Goal: Complete Application Form: Complete application form

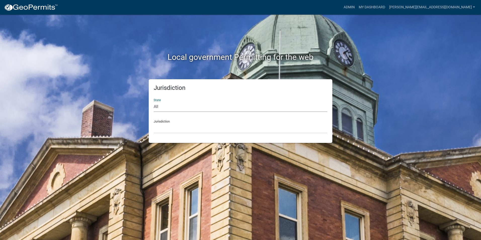
click at [165, 106] on select "All [US_STATE] [US_STATE] [US_STATE] [US_STATE] [US_STATE] [US_STATE] [US_STATE…" at bounding box center [240, 107] width 173 height 10
select select "[US_STATE]"
click at [154, 102] on select "All [US_STATE] [US_STATE] [US_STATE] [US_STATE] [US_STATE] [US_STATE] [US_STATE…" at bounding box center [240, 107] width 173 height 10
click at [163, 121] on div "Jurisdiction [GEOGRAPHIC_DATA], [US_STATE][PERSON_NAME][GEOGRAPHIC_DATA], [US_S…" at bounding box center [240, 124] width 173 height 17
click at [164, 123] on select "[GEOGRAPHIC_DATA], [US_STATE][PERSON_NAME][GEOGRAPHIC_DATA], [US_STATE][PERSON_…" at bounding box center [240, 128] width 173 height 10
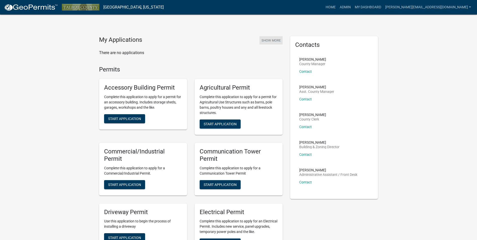
click at [271, 40] on button "Show More" at bounding box center [270, 40] width 23 height 8
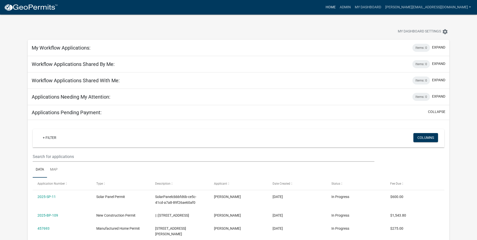
click at [338, 7] on link "Home" at bounding box center [331, 8] width 14 height 10
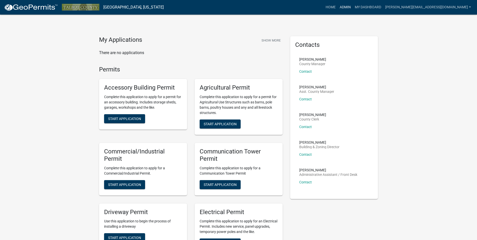
click at [353, 8] on link "Admin" at bounding box center [345, 8] width 15 height 10
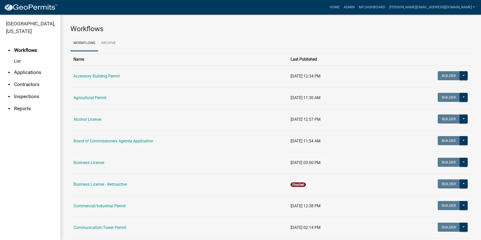
click at [28, 72] on link "arrow_drop_down Applications" at bounding box center [30, 72] width 60 height 12
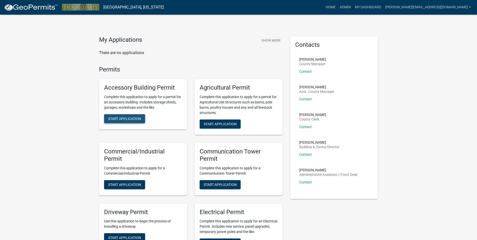
click at [124, 120] on span "Start Application" at bounding box center [124, 119] width 33 height 4
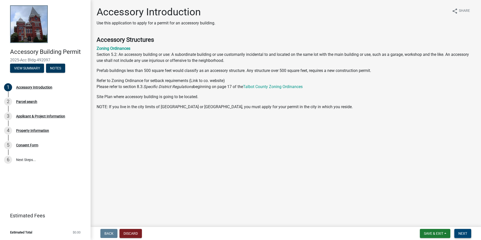
click at [463, 233] on span "Next" at bounding box center [462, 233] width 9 height 4
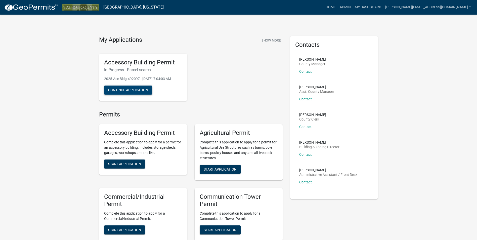
click at [125, 91] on button "Continue Application" at bounding box center [128, 89] width 48 height 9
drag, startPoint x: 157, startPoint y: 74, endPoint x: 61, endPoint y: 105, distance: 100.7
click at [383, 8] on link "My Dashboard" at bounding box center [368, 8] width 30 height 10
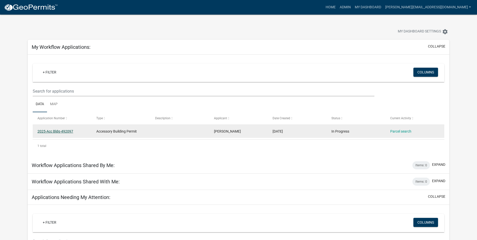
click at [64, 131] on link "2025-Acc Bldg-492097" at bounding box center [55, 131] width 36 height 4
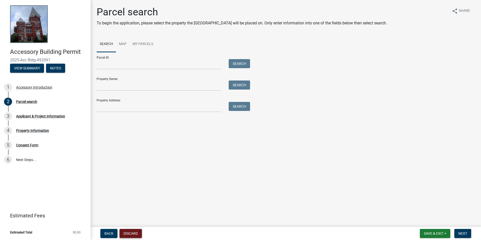
click at [134, 233] on button "Discard" at bounding box center [130, 233] width 22 height 9
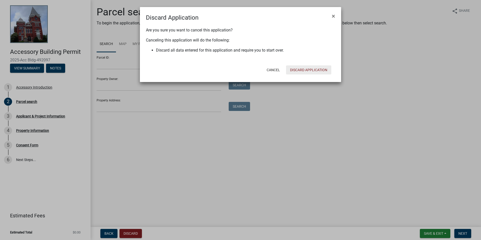
click at [301, 69] on button "Discard Application" at bounding box center [308, 69] width 45 height 9
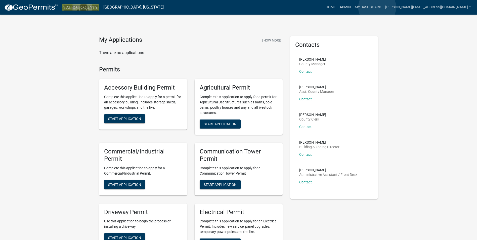
click at [353, 7] on link "Admin" at bounding box center [345, 8] width 15 height 10
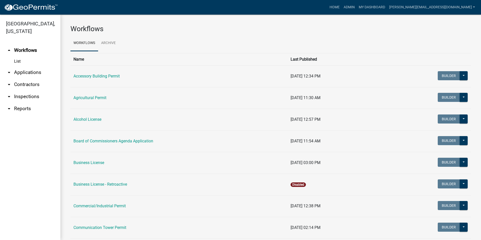
click at [33, 73] on link "arrow_drop_down Applications" at bounding box center [30, 72] width 60 height 12
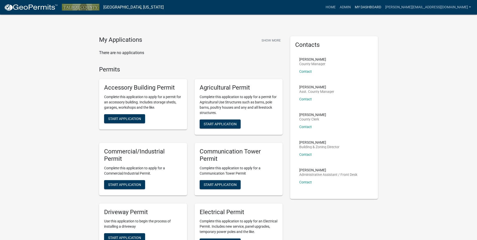
click at [383, 6] on link "My Dashboard" at bounding box center [368, 8] width 30 height 10
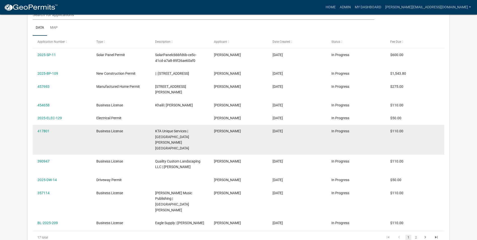
scroll to position [151, 0]
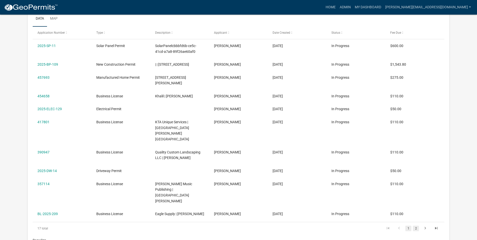
click at [416, 226] on link "2" at bounding box center [416, 229] width 6 height 6
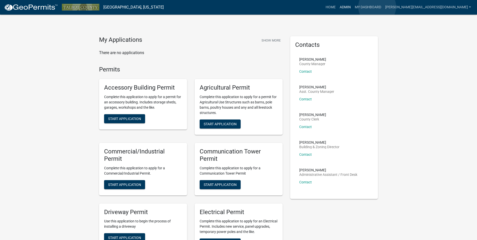
click at [353, 7] on link "Admin" at bounding box center [345, 8] width 15 height 10
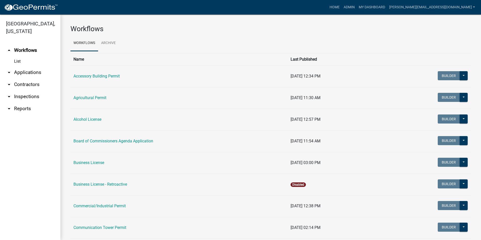
click at [33, 74] on link "arrow_drop_down Applications" at bounding box center [30, 72] width 60 height 12
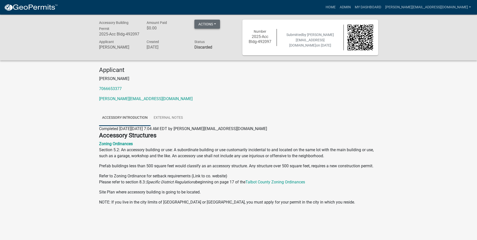
click at [215, 24] on button "Actions" at bounding box center [207, 24] width 26 height 9
click at [179, 36] on div "Amount Paid $0.00" at bounding box center [167, 29] width 48 height 19
click at [338, 5] on link "Home" at bounding box center [331, 8] width 14 height 10
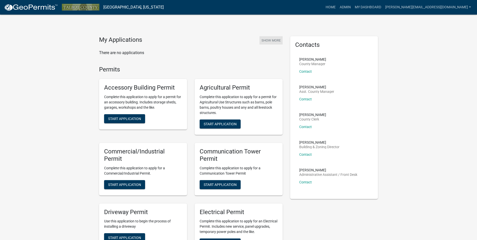
click at [274, 38] on button "Show More" at bounding box center [270, 40] width 23 height 8
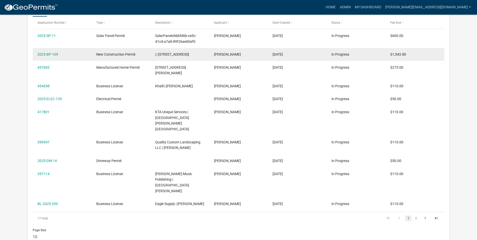
scroll to position [143, 0]
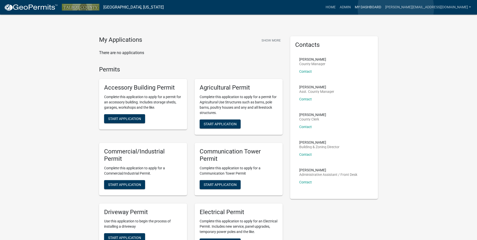
click at [383, 8] on link "My Dashboard" at bounding box center [368, 8] width 30 height 10
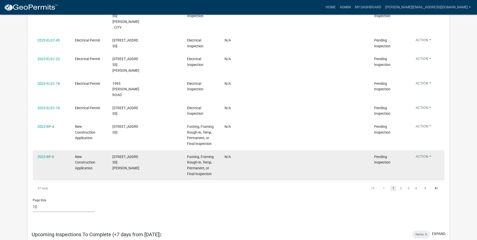
scroll to position [588, 0]
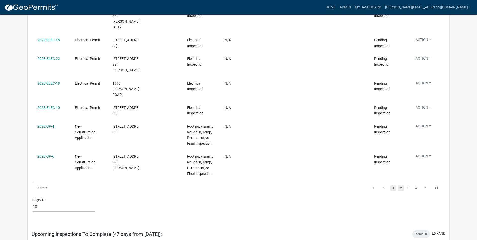
click at [401, 185] on link "2" at bounding box center [401, 188] width 6 height 6
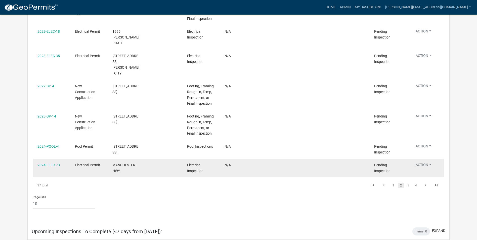
scroll to position [599, 0]
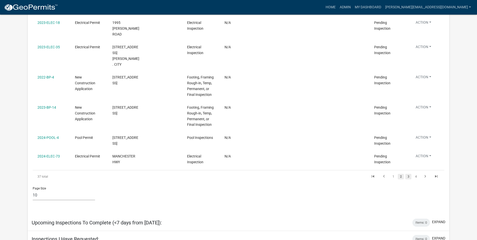
click at [409, 174] on link "3" at bounding box center [408, 177] width 6 height 6
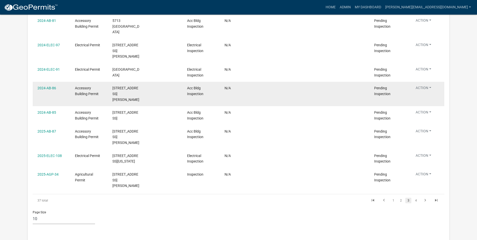
scroll to position [565, 0]
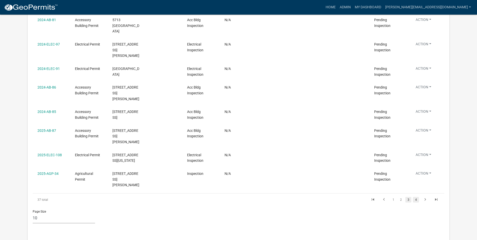
click at [415, 197] on link "4" at bounding box center [416, 200] width 6 height 6
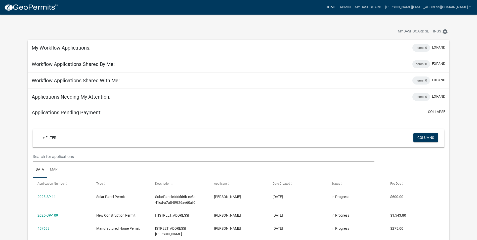
click at [338, 8] on link "Home" at bounding box center [331, 8] width 14 height 10
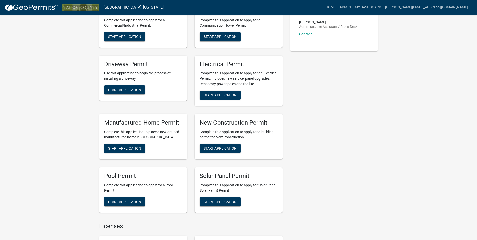
scroll to position [151, 0]
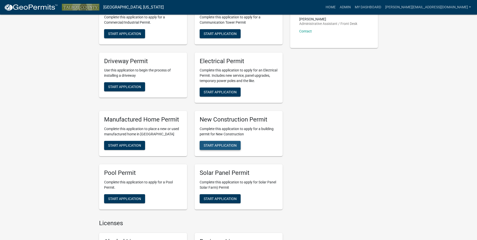
click at [222, 146] on span "Start Application" at bounding box center [220, 145] width 33 height 4
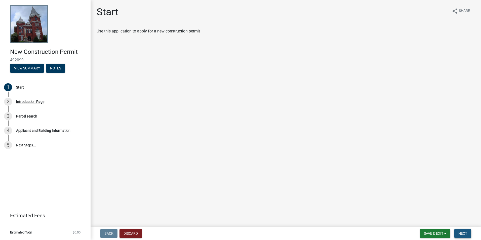
click at [465, 234] on span "Next" at bounding box center [462, 233] width 9 height 4
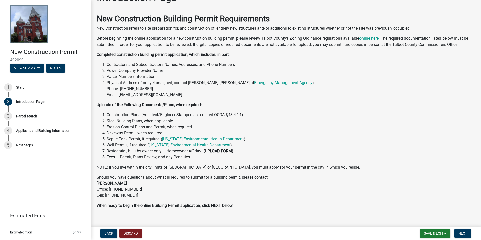
scroll to position [22, 0]
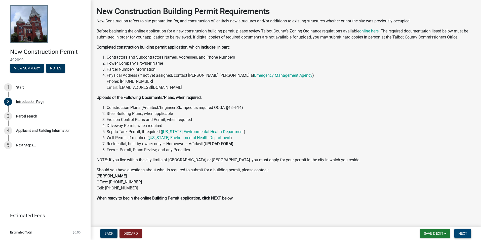
click at [466, 233] on span "Next" at bounding box center [462, 233] width 9 height 4
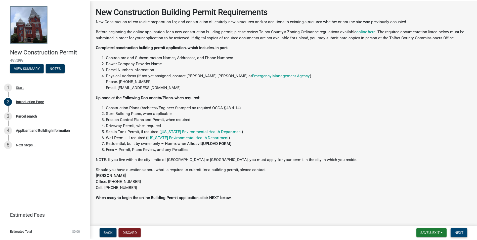
scroll to position [0, 0]
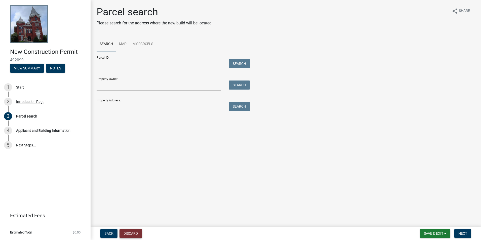
click at [128, 232] on button "Discard" at bounding box center [130, 233] width 22 height 9
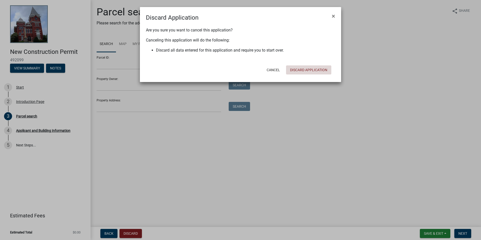
click at [311, 68] on button "Discard Application" at bounding box center [308, 69] width 45 height 9
